Goal: Task Accomplishment & Management: Use online tool/utility

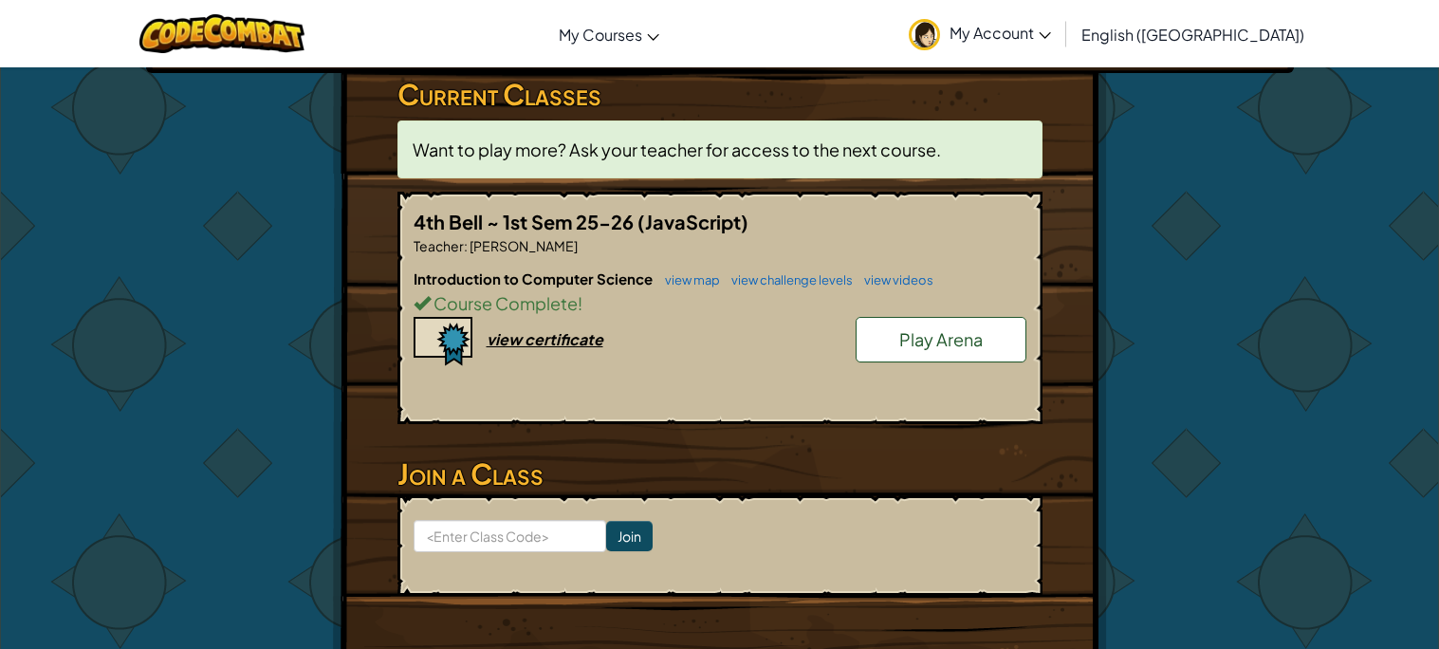
scroll to position [313, 0]
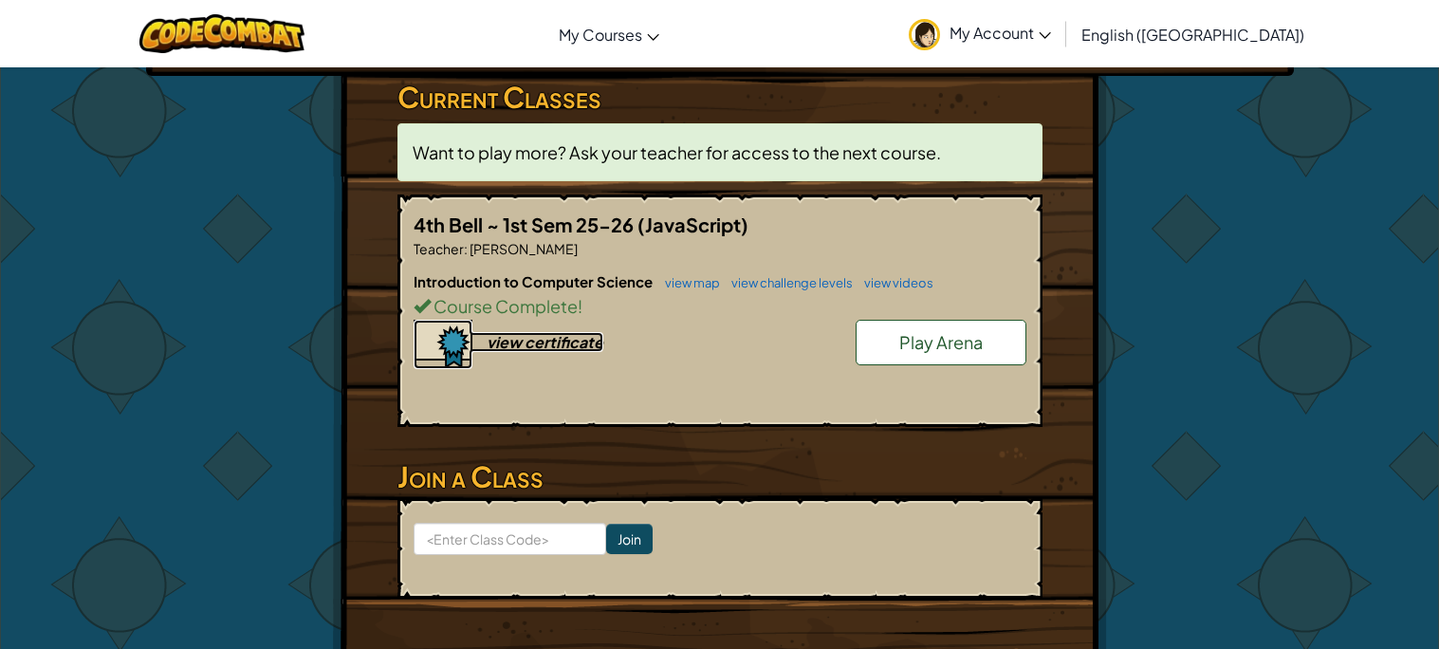
click at [581, 342] on div "view certificate" at bounding box center [545, 342] width 117 height 20
click at [998, 326] on link "Play Arena" at bounding box center [941, 343] width 171 height 46
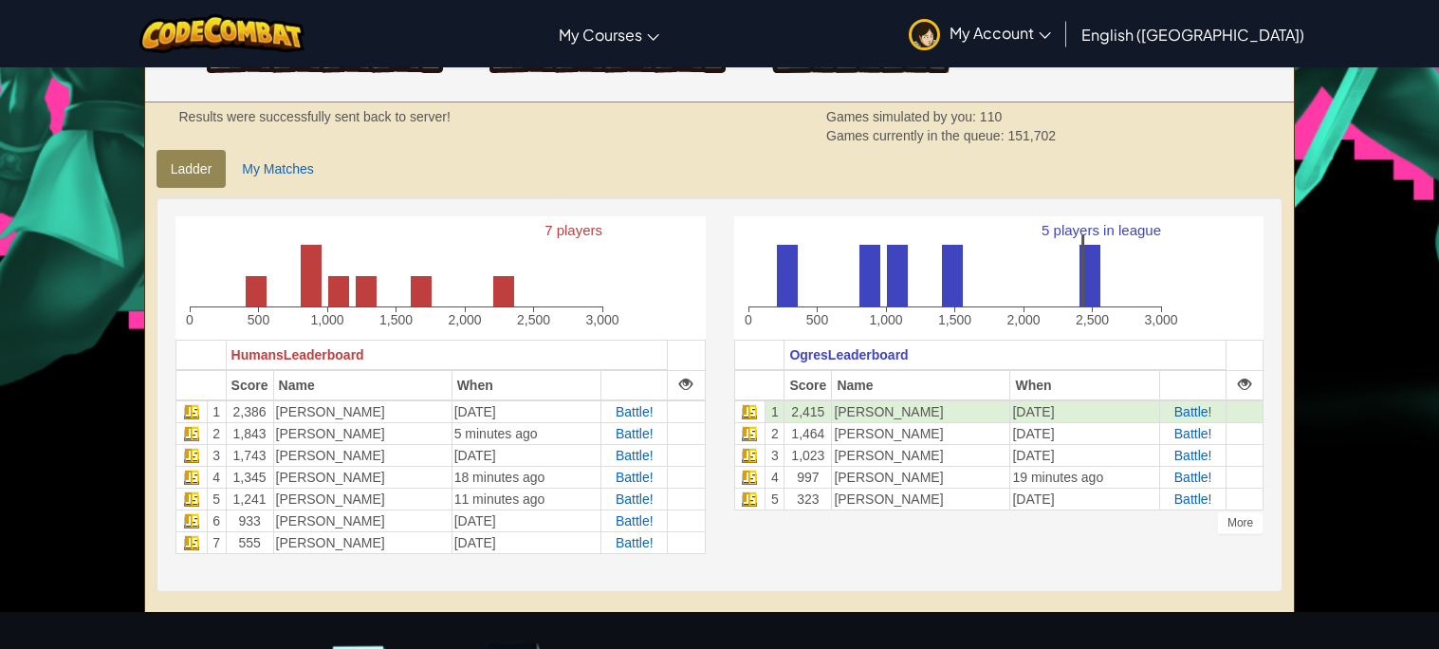
scroll to position [389, 0]
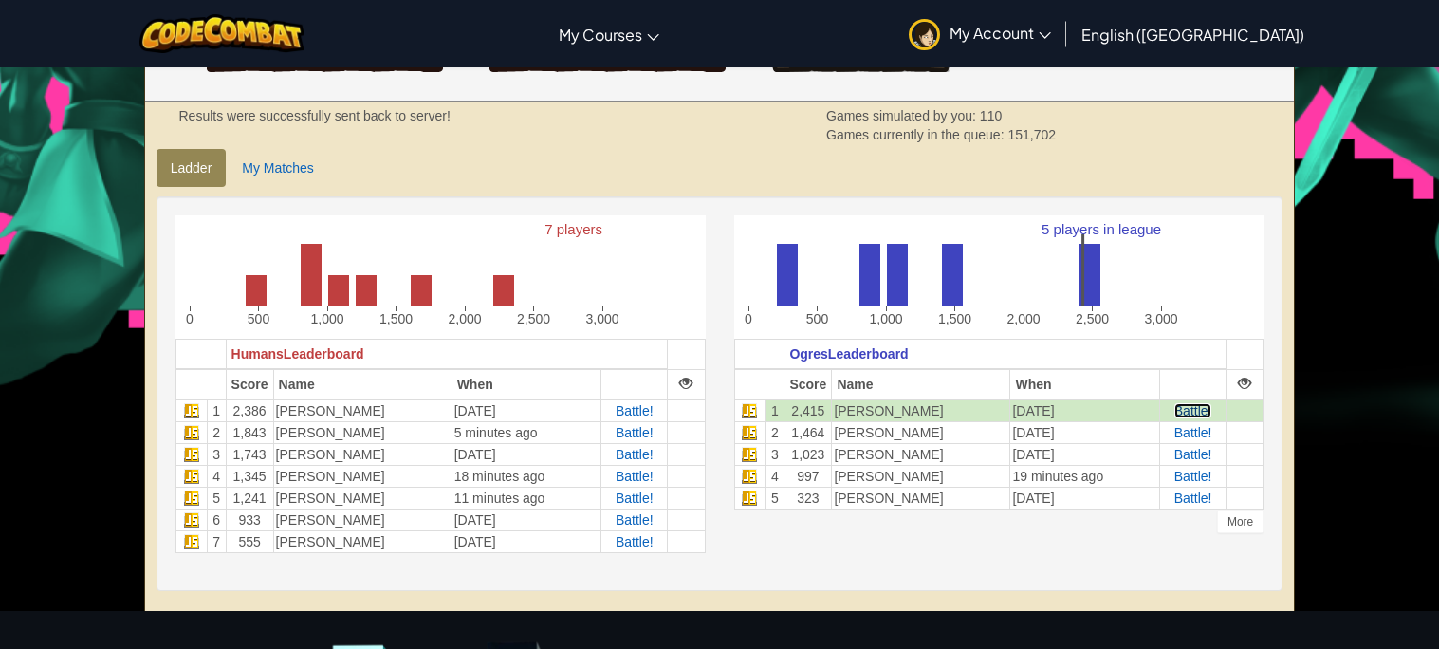
click at [1196, 410] on span "Battle!" at bounding box center [1193, 410] width 38 height 15
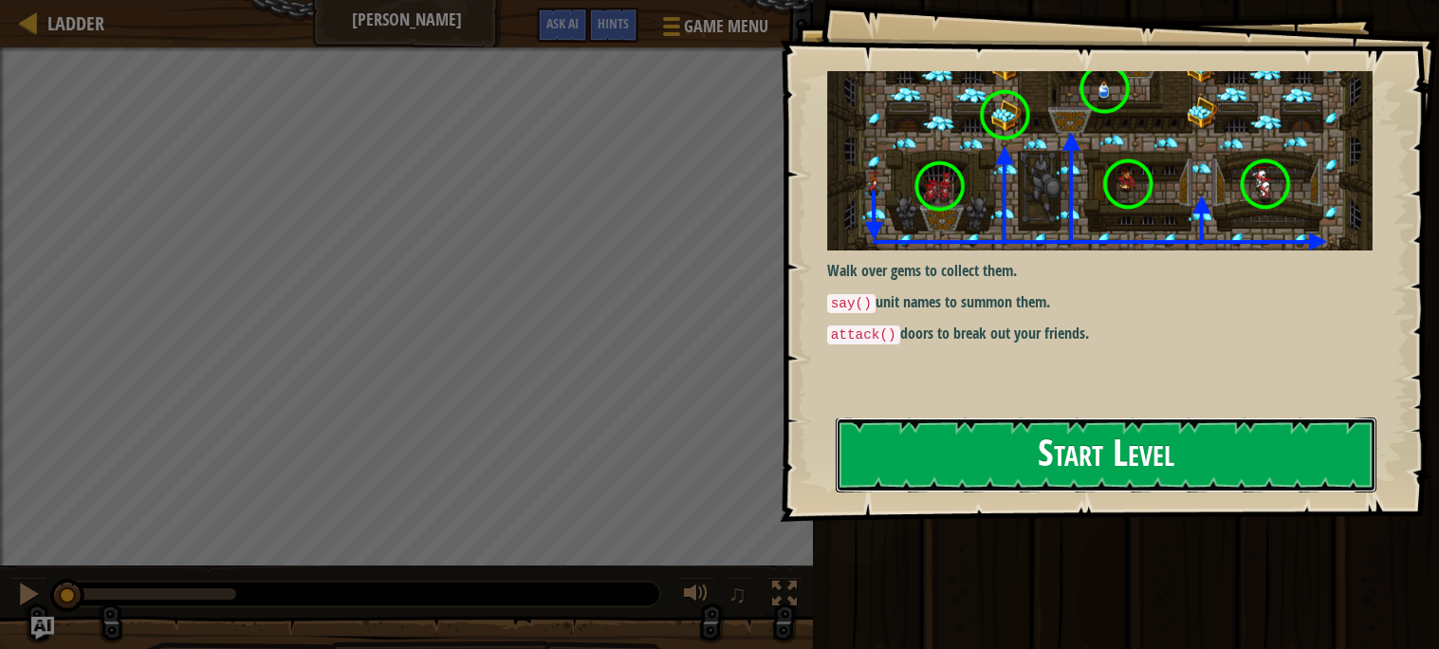
click at [1293, 440] on button "Start Level" at bounding box center [1106, 454] width 541 height 75
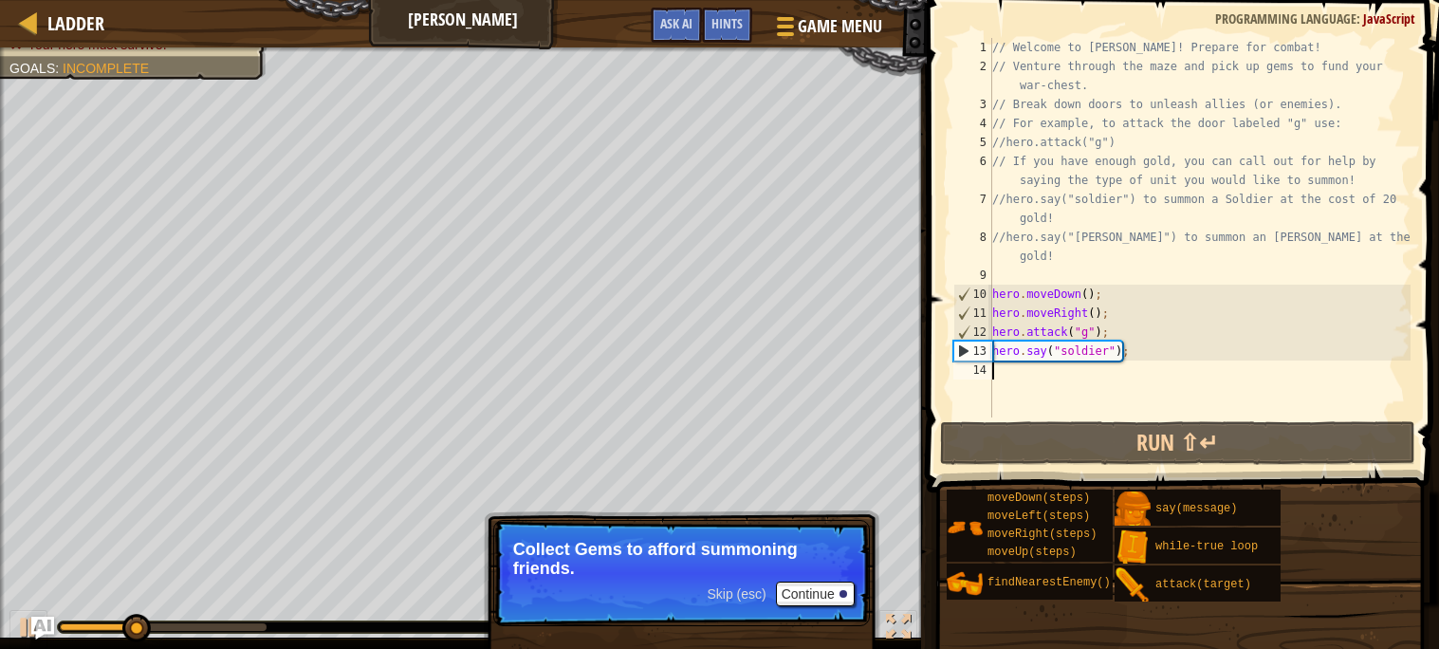
click at [191, 623] on div "Defeat the enemy hero in 90 seconds. Your hero must survive. Goals : Incomplete…" at bounding box center [719, 347] width 1439 height 601
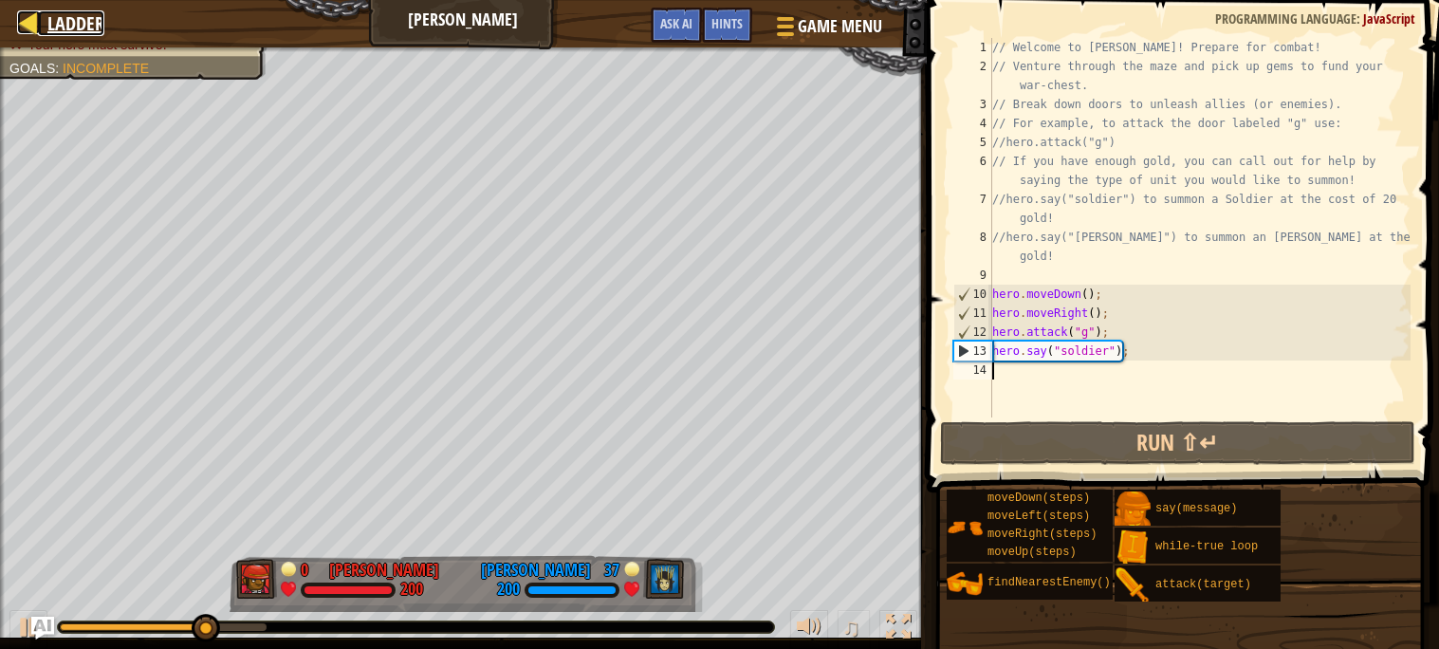
click at [69, 19] on span "Ladder" at bounding box center [75, 23] width 57 height 26
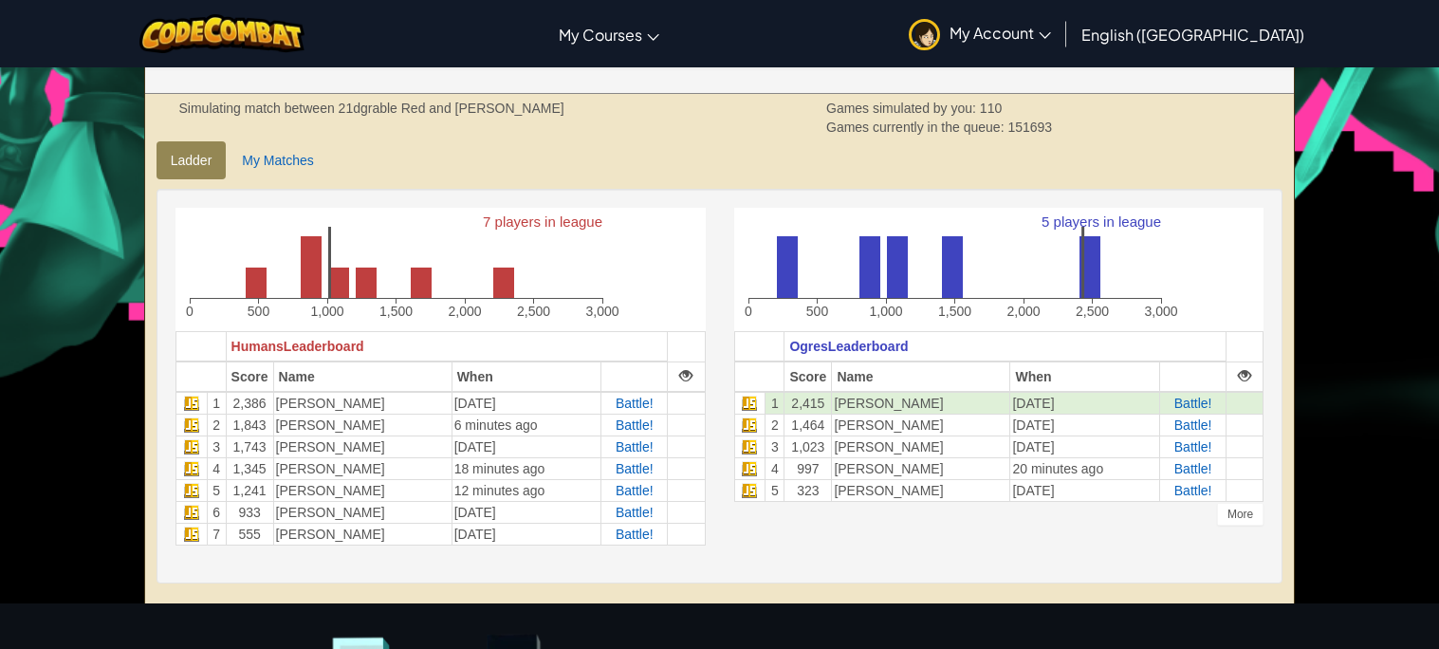
scroll to position [405, 0]
